Goal: Information Seeking & Learning: Learn about a topic

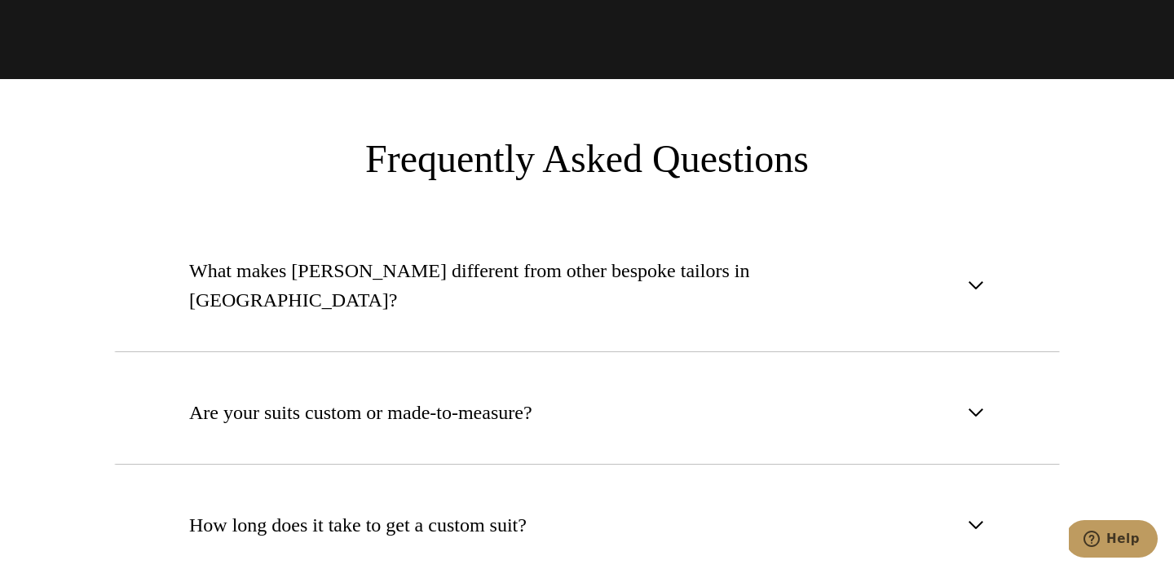
scroll to position [5916, 0]
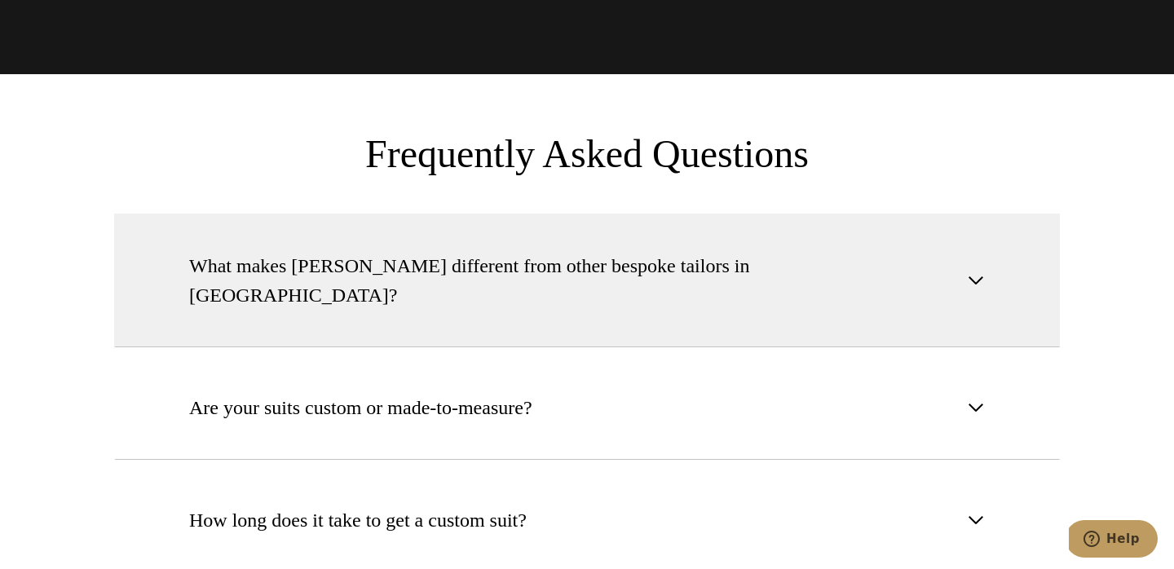
click at [733, 251] on span "What makes Alan David different from other bespoke tailors in NYC?" at bounding box center [573, 280] width 769 height 59
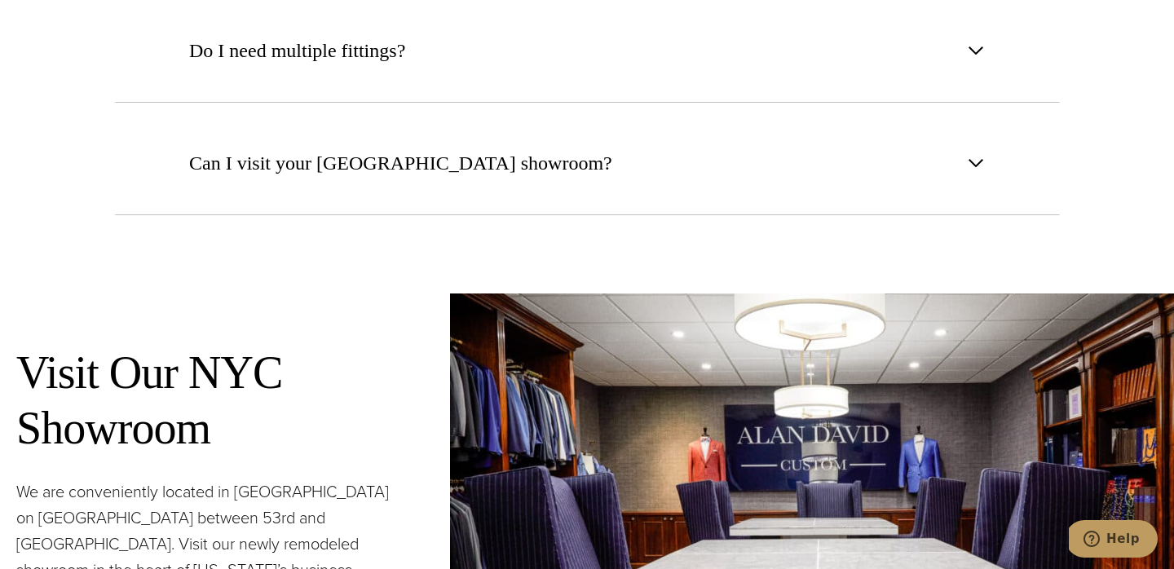
scroll to position [6769, 0]
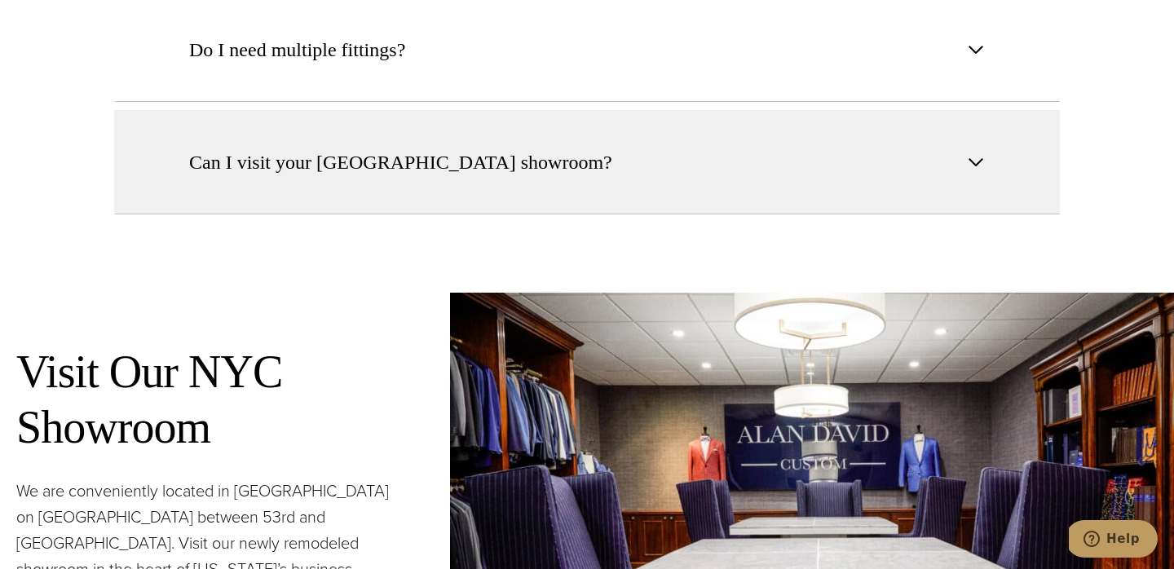
click at [569, 110] on button "Can I visit your NYC showroom?" at bounding box center [587, 162] width 946 height 104
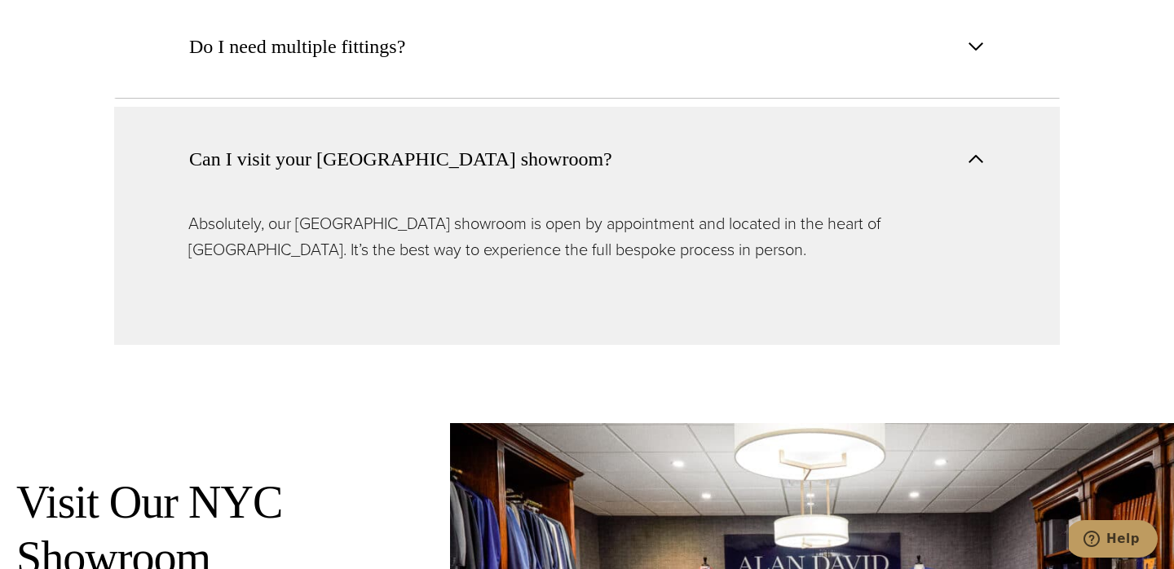
scroll to position [6612, 0]
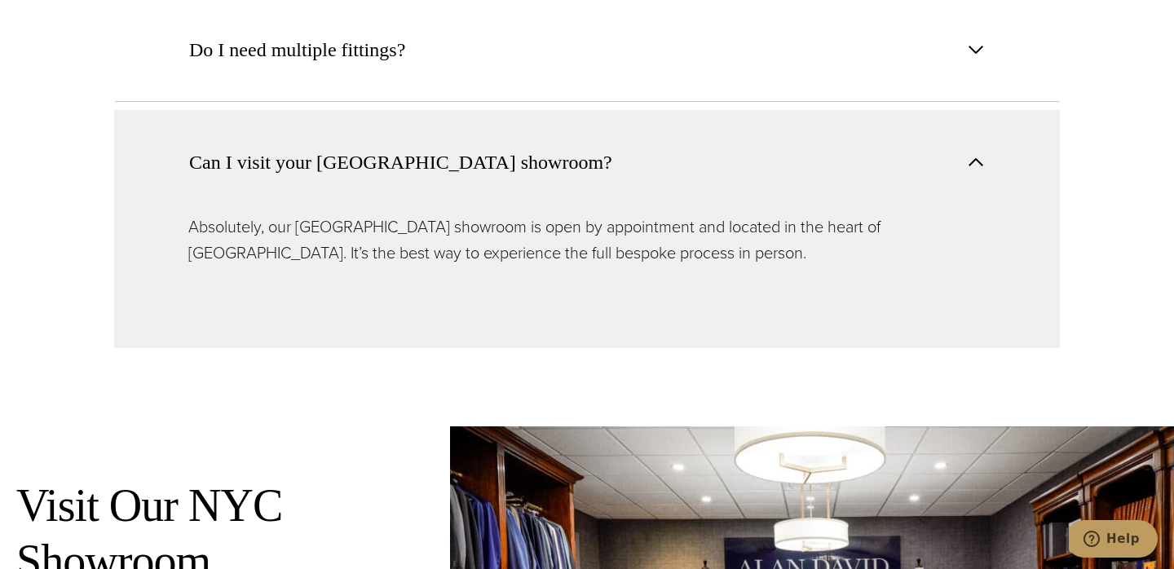
click at [536, 214] on p "Absolutely, our Madison Avenue showroom is open by appointment and located in t…" at bounding box center [586, 240] width 797 height 52
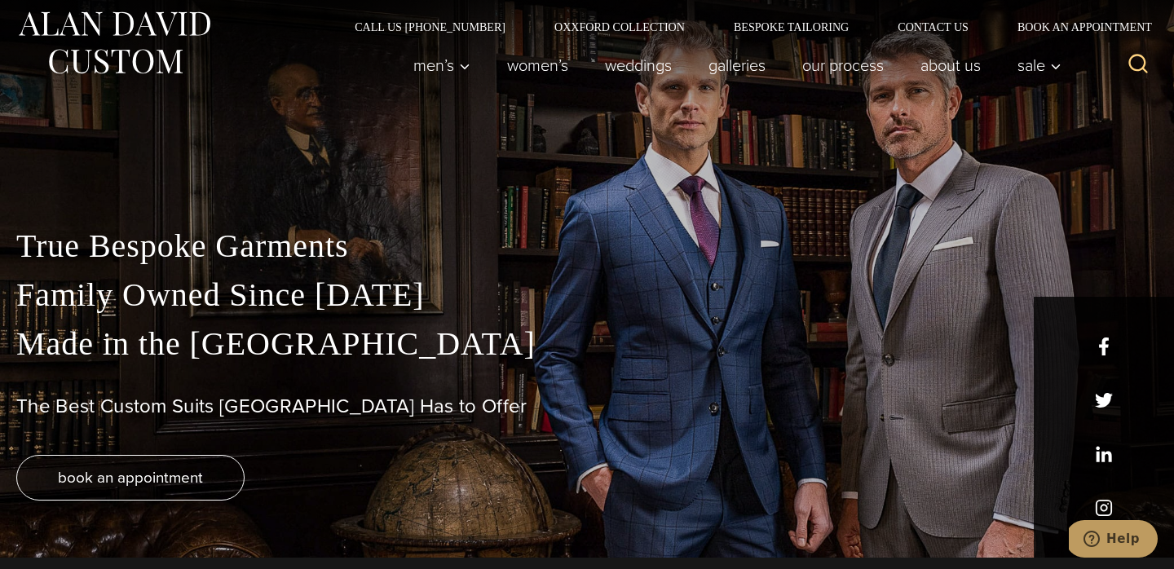
scroll to position [0, 0]
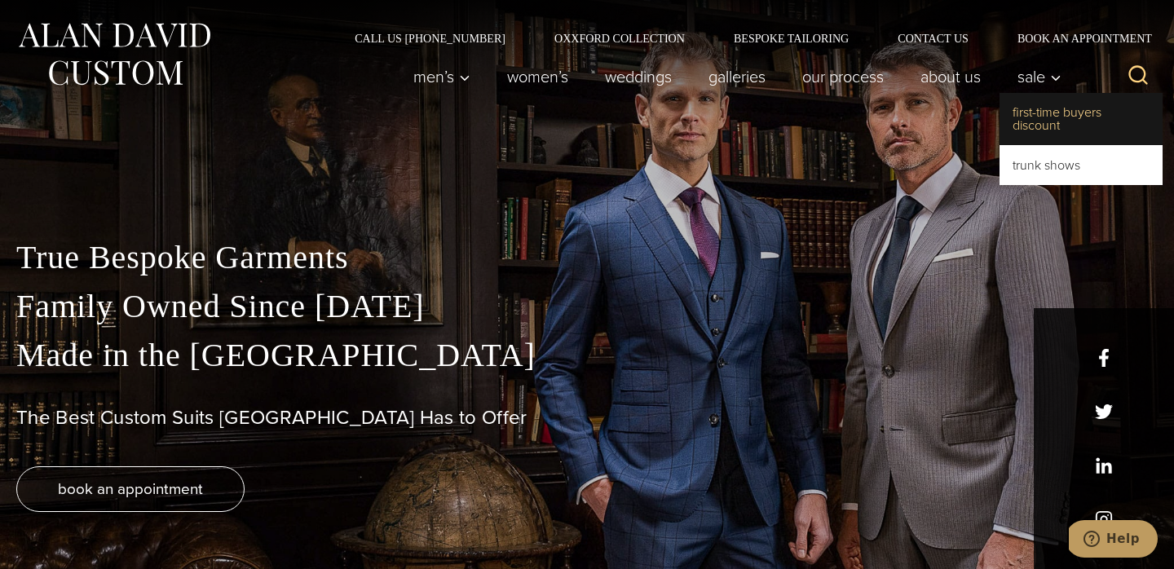
click at [1032, 120] on link "First-Time Buyers Discount" at bounding box center [1080, 119] width 163 height 52
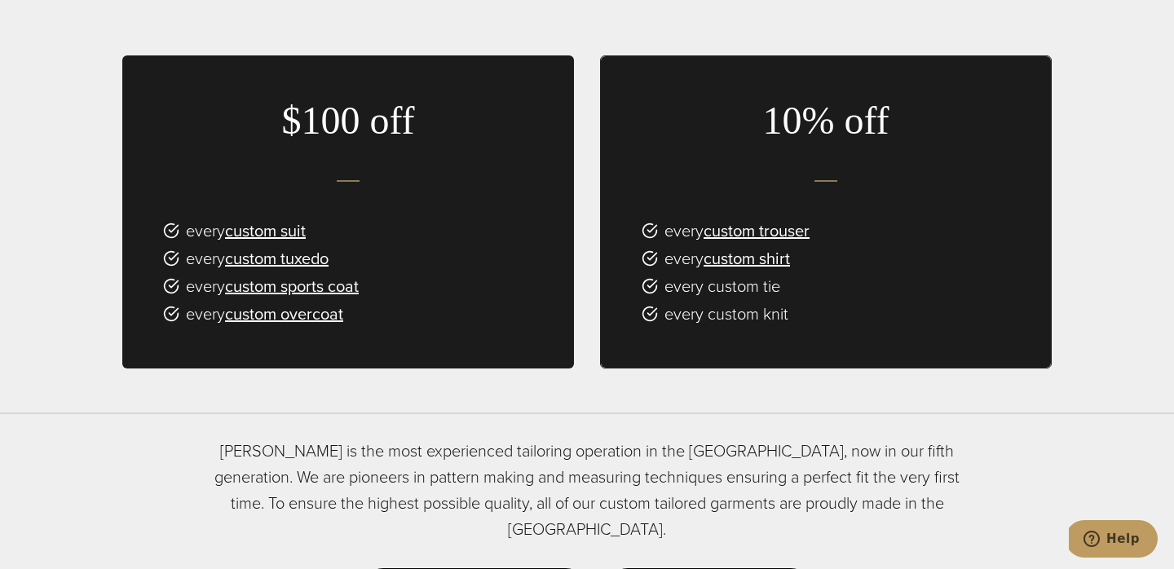
scroll to position [1031, 0]
